Goal: Transaction & Acquisition: Purchase product/service

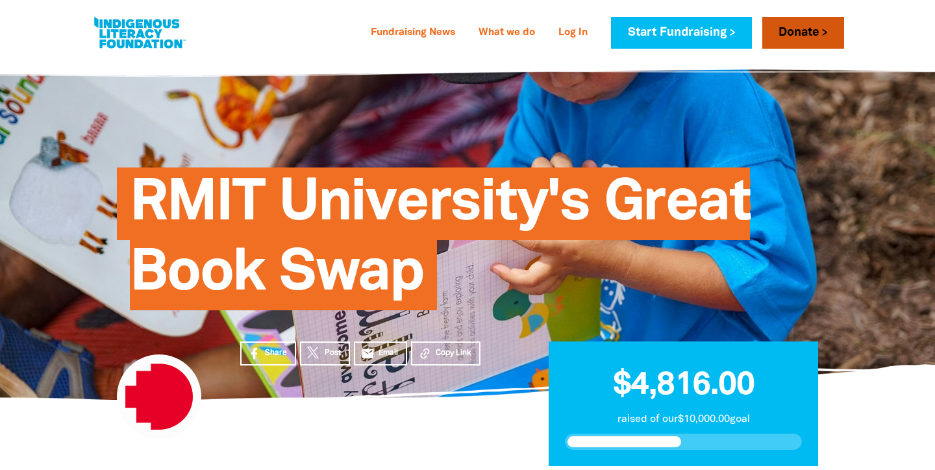
click at [803, 34] on link "Donate" at bounding box center [804, 33] width 82 height 32
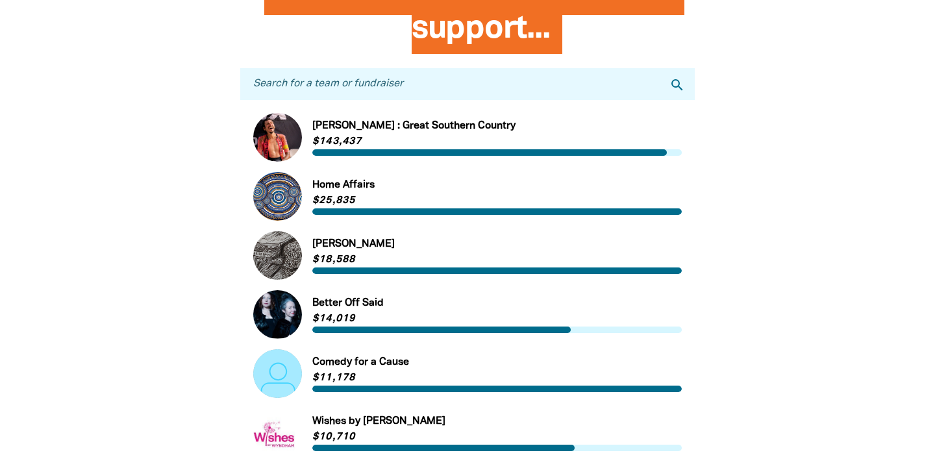
scroll to position [428, 0]
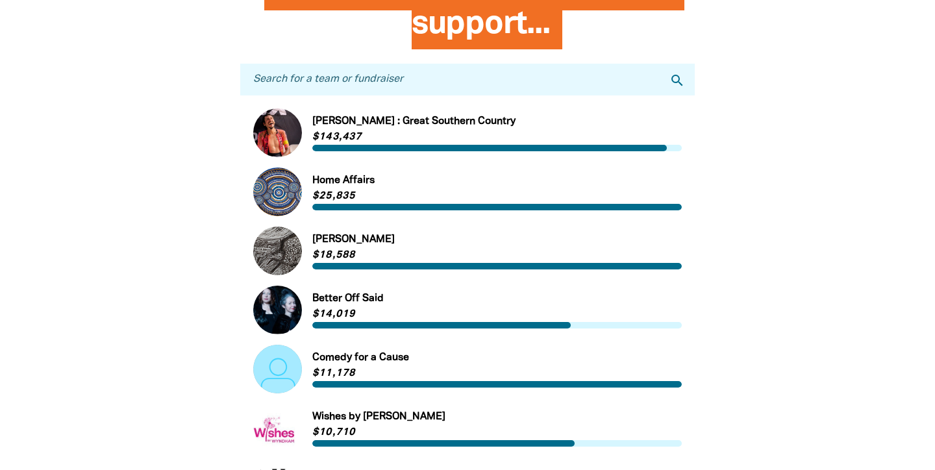
click at [536, 88] on input "Search for a team or fundraiser" at bounding box center [467, 80] width 455 height 32
type input "rmit"
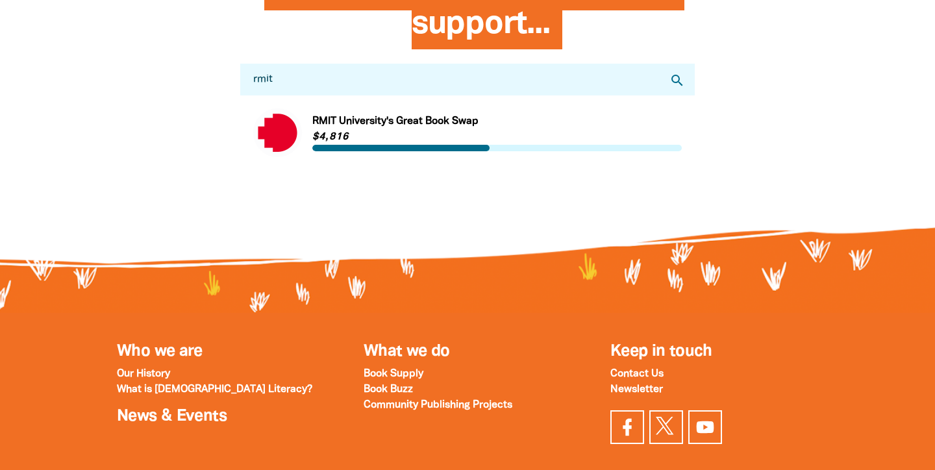
click at [443, 120] on link "Link to [GEOGRAPHIC_DATA]'s Great Book Swap" at bounding box center [467, 132] width 429 height 49
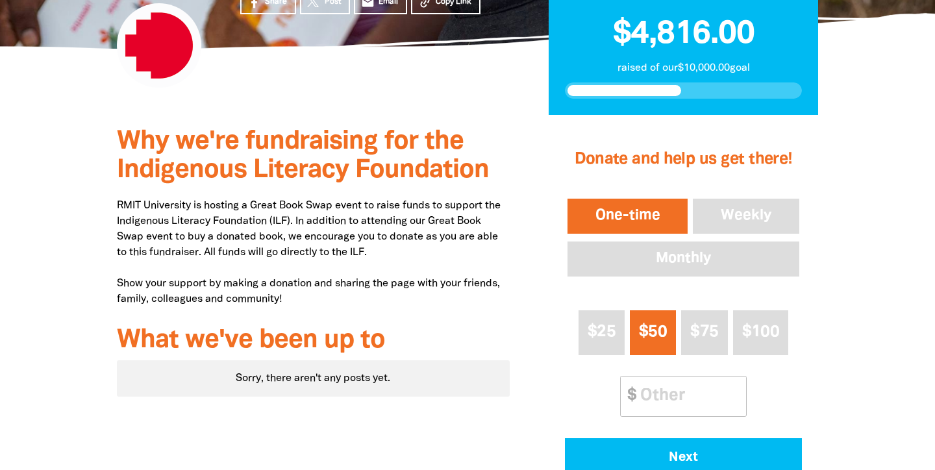
scroll to position [356, 0]
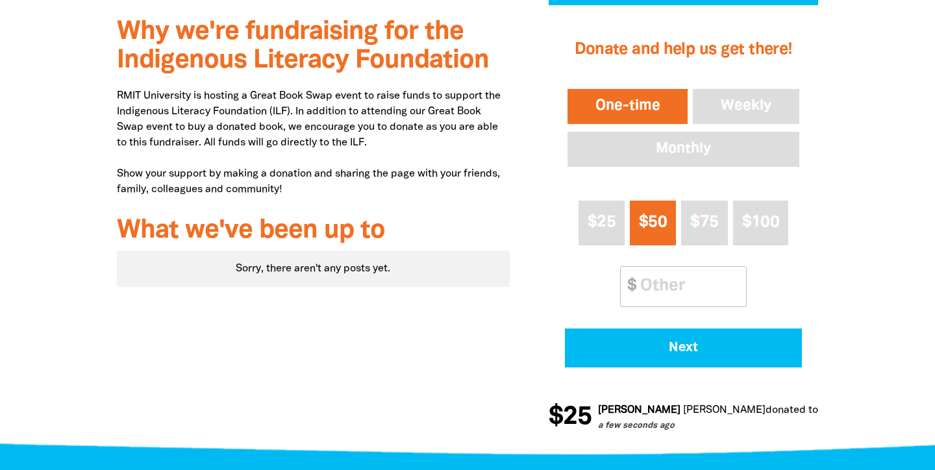
scroll to position [466, 0]
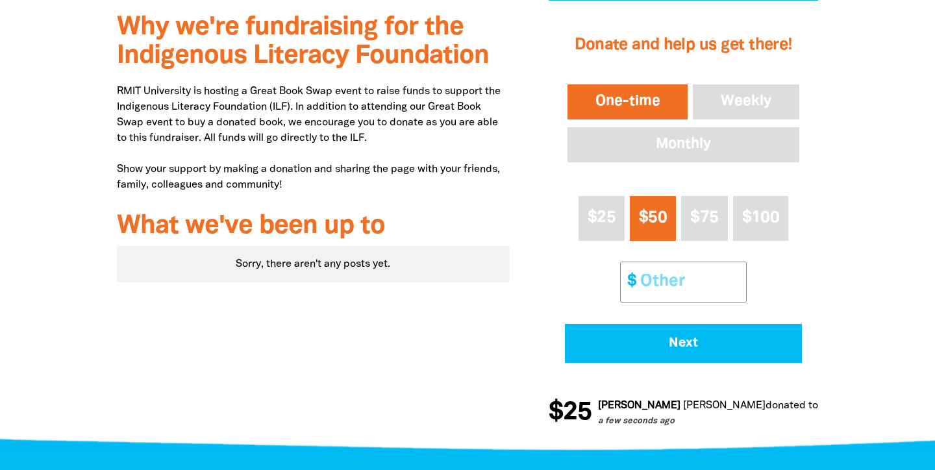
click at [669, 268] on input "Other Amount" at bounding box center [688, 282] width 115 height 40
type input "76"
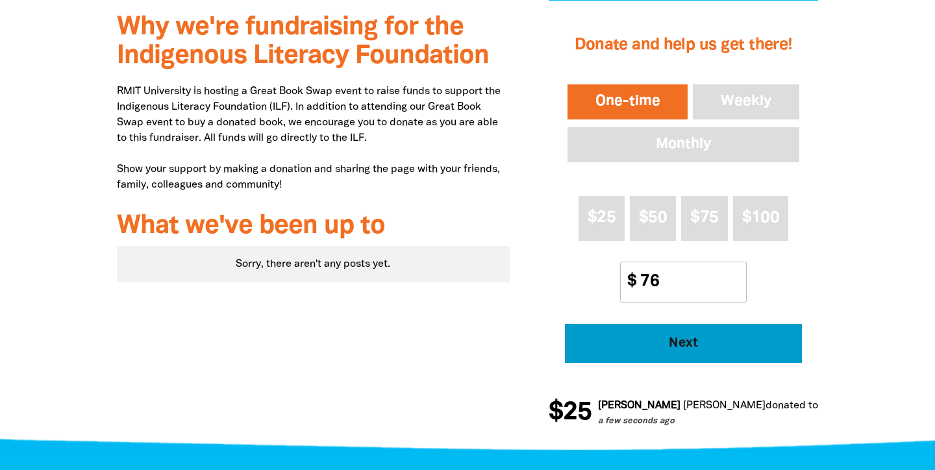
click at [677, 337] on span "Next" at bounding box center [683, 343] width 201 height 13
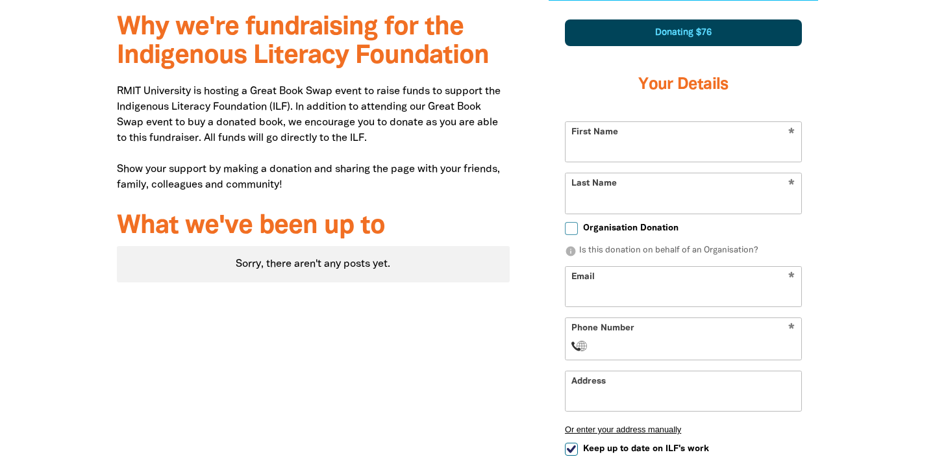
scroll to position [448, 0]
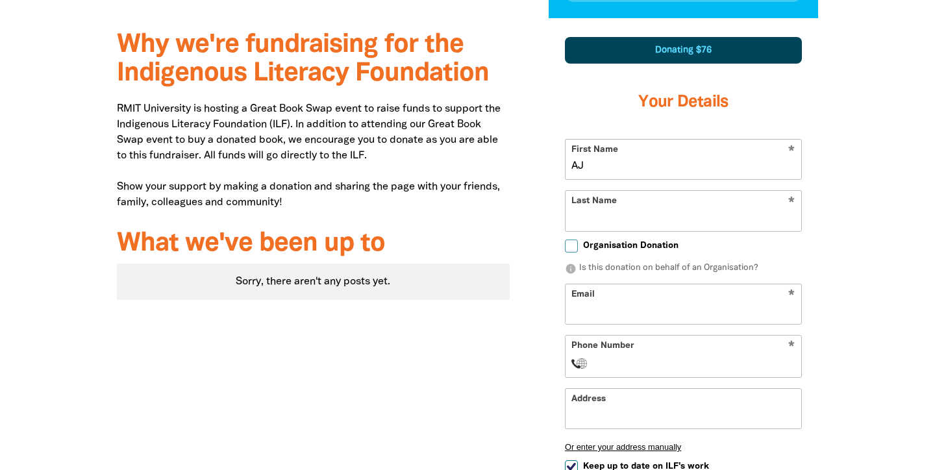
type input "AJ"
type input "Penrose"
type input "amanda.penrose@rmit.edu.au"
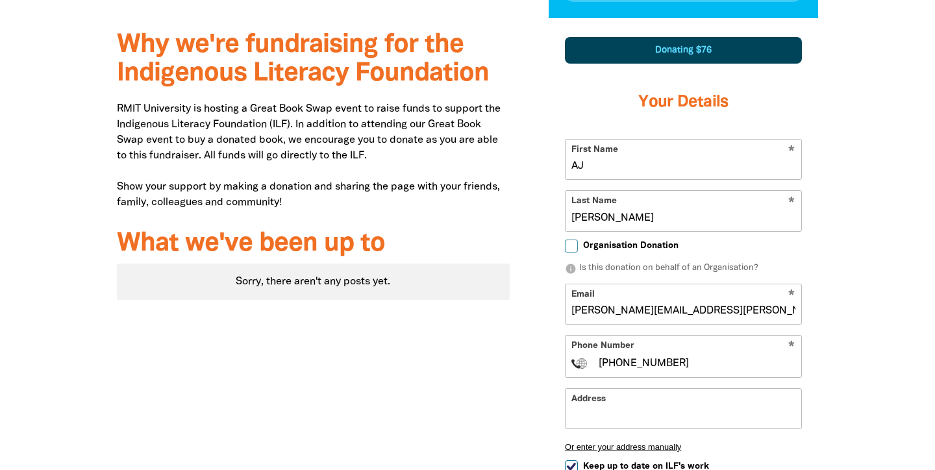
type input "+0407850438"
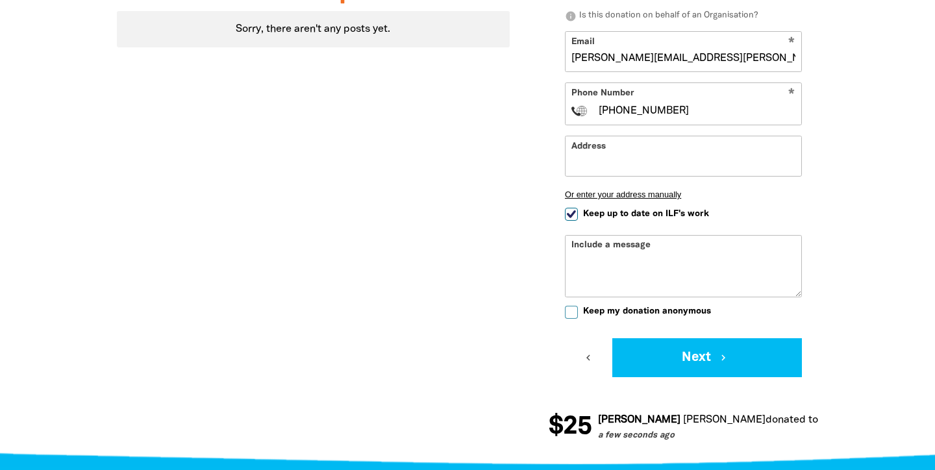
scroll to position [703, 0]
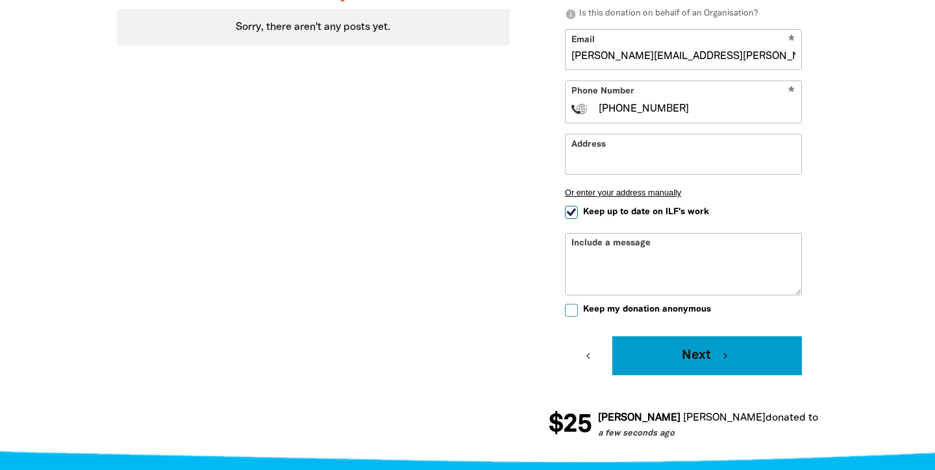
click at [696, 348] on button "Next chevron_right" at bounding box center [707, 355] width 190 height 39
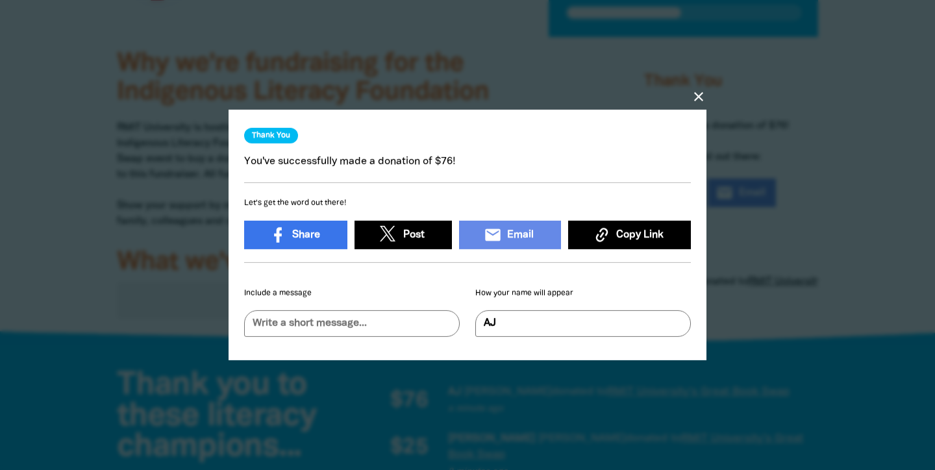
scroll to position [8, 0]
click at [698, 97] on icon "close" at bounding box center [699, 97] width 16 height 16
